Goal: Transaction & Acquisition: Purchase product/service

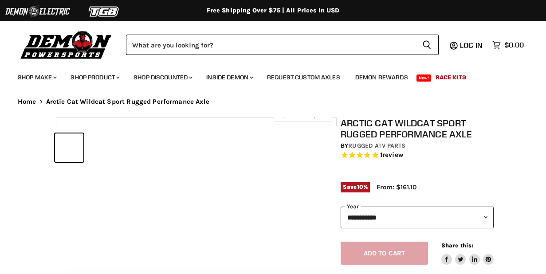
select select "******"
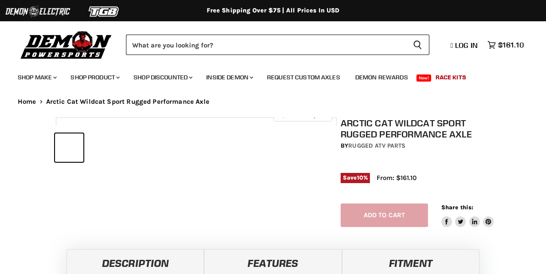
select select "******"
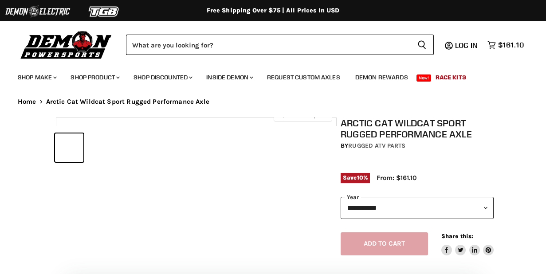
select select "******"
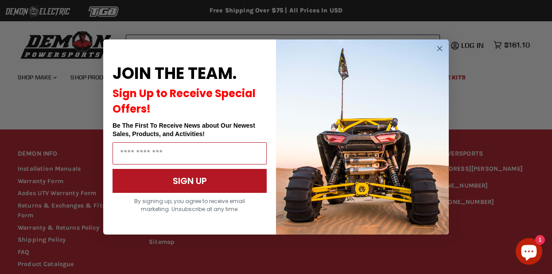
scroll to position [886, 0]
